Goal: Check status: Check status

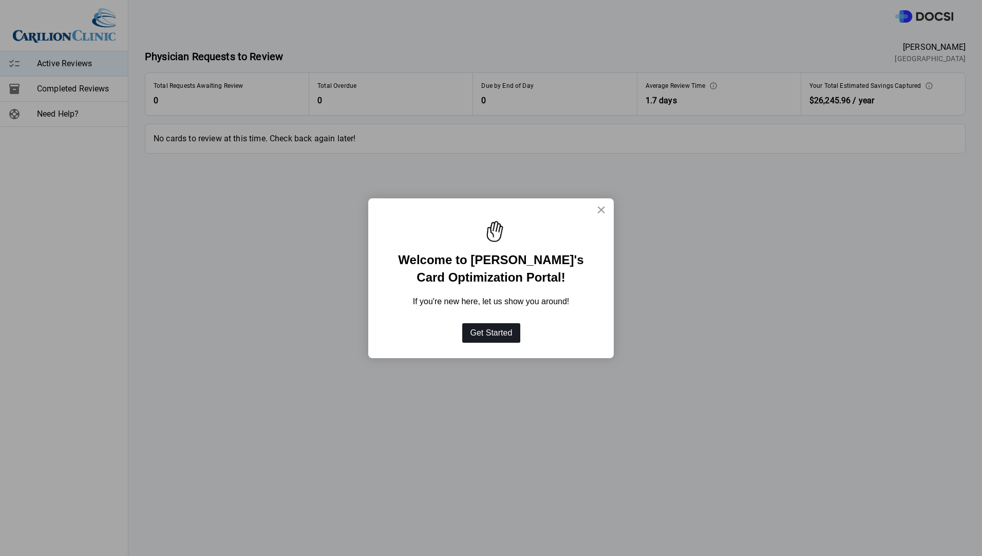
click at [482, 334] on button "Get Started" at bounding box center [491, 333] width 59 height 20
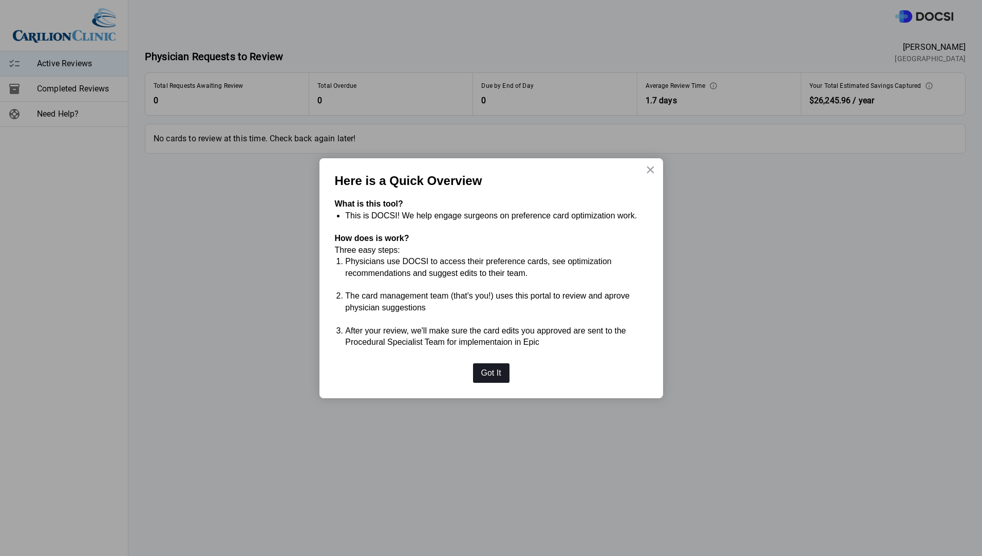
click at [500, 375] on button "Got It" at bounding box center [491, 373] width 36 height 20
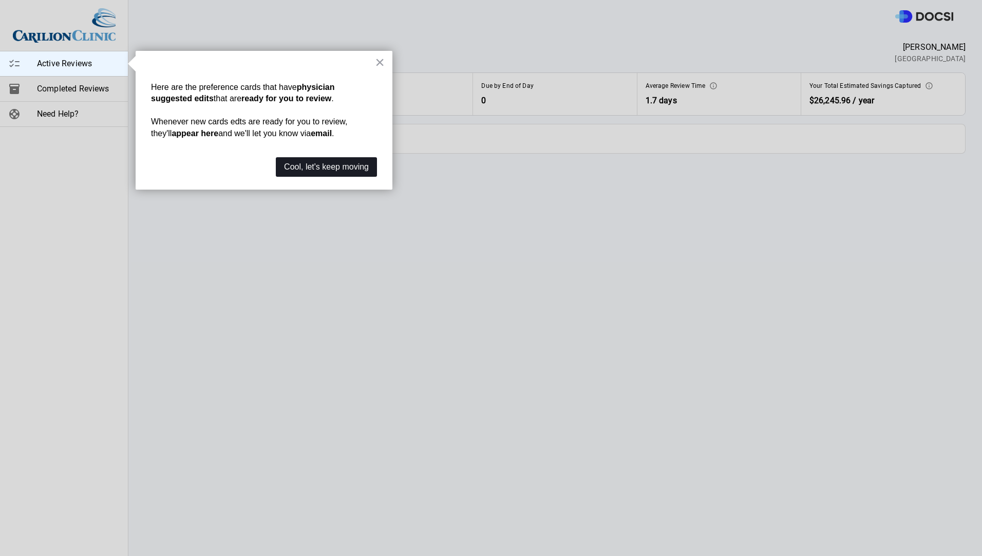
click at [351, 164] on button "Cool, let's keep moving" at bounding box center [326, 167] width 101 height 20
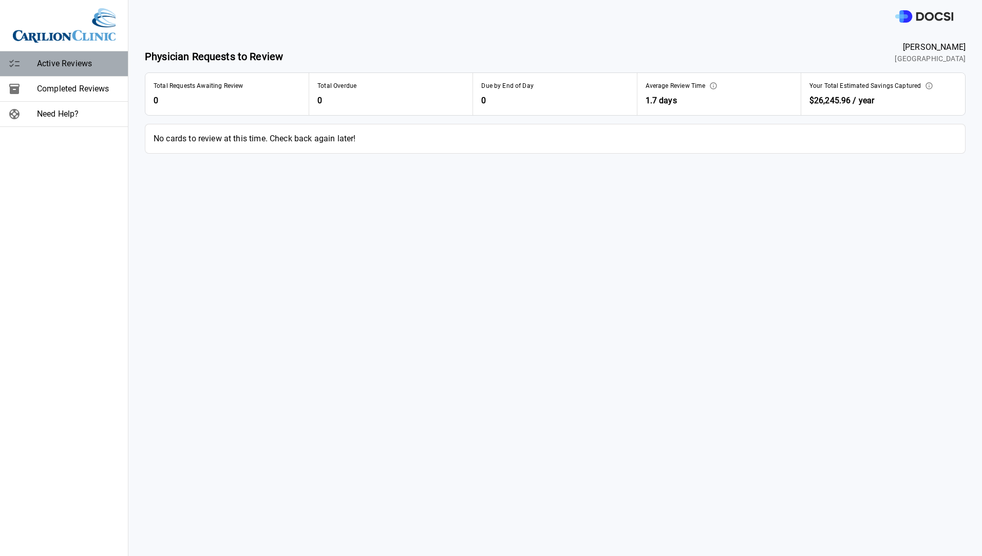
click at [53, 62] on span "Active Reviews" at bounding box center [78, 64] width 83 height 12
click at [52, 88] on span "Completed Reviews" at bounding box center [78, 89] width 83 height 12
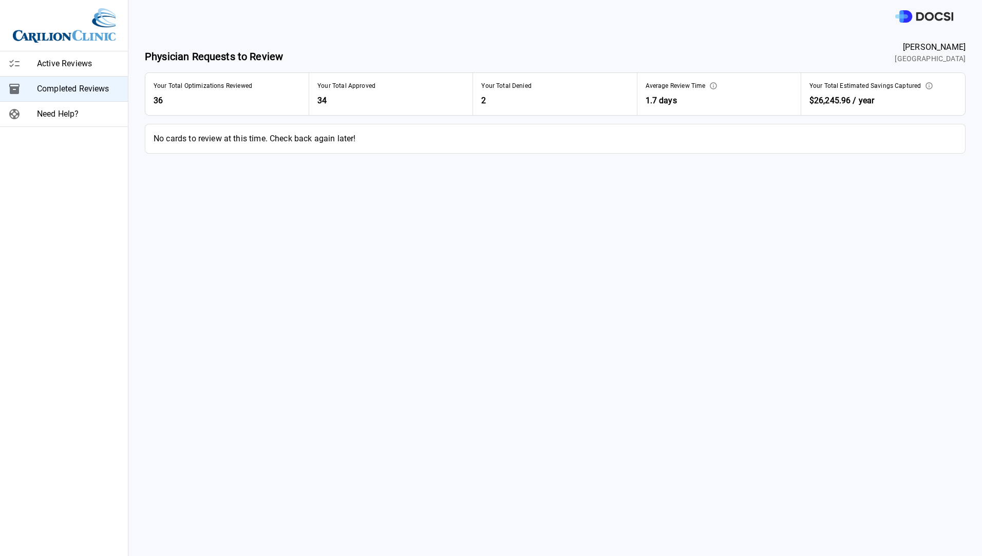
click at [39, 87] on span "Completed Reviews" at bounding box center [78, 89] width 83 height 12
click at [82, 63] on span "Active Reviews" at bounding box center [78, 64] width 83 height 12
click at [66, 87] on span "Completed Reviews" at bounding box center [78, 89] width 83 height 12
